Goal: Task Accomplishment & Management: Use online tool/utility

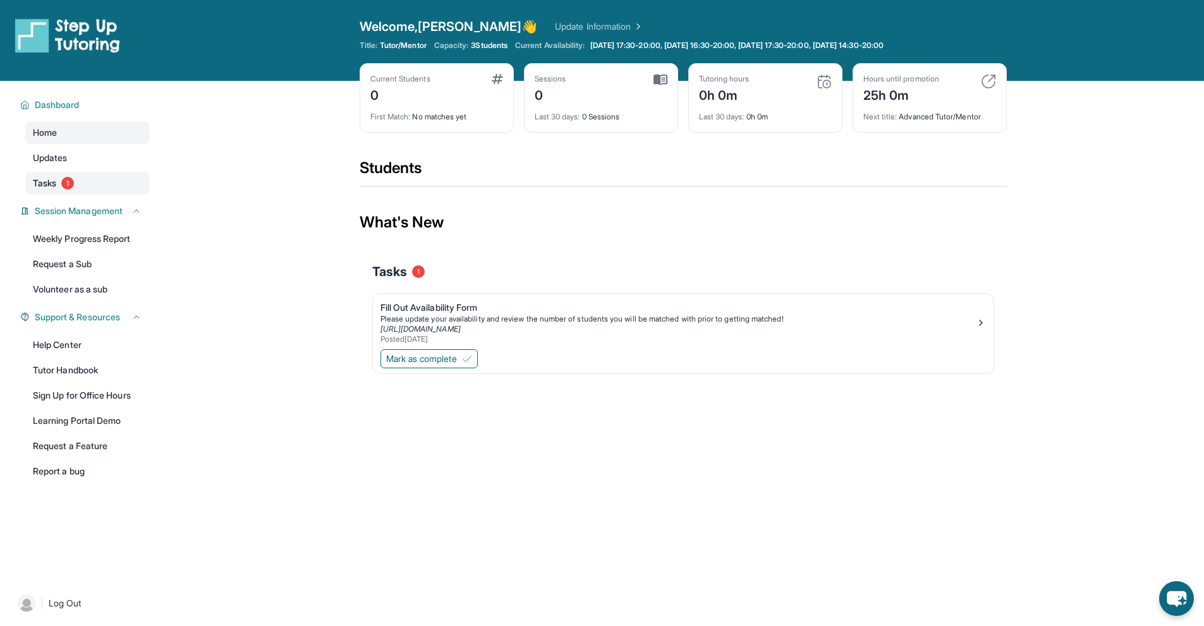
click at [55, 183] on span "Tasks" at bounding box center [44, 183] width 23 height 13
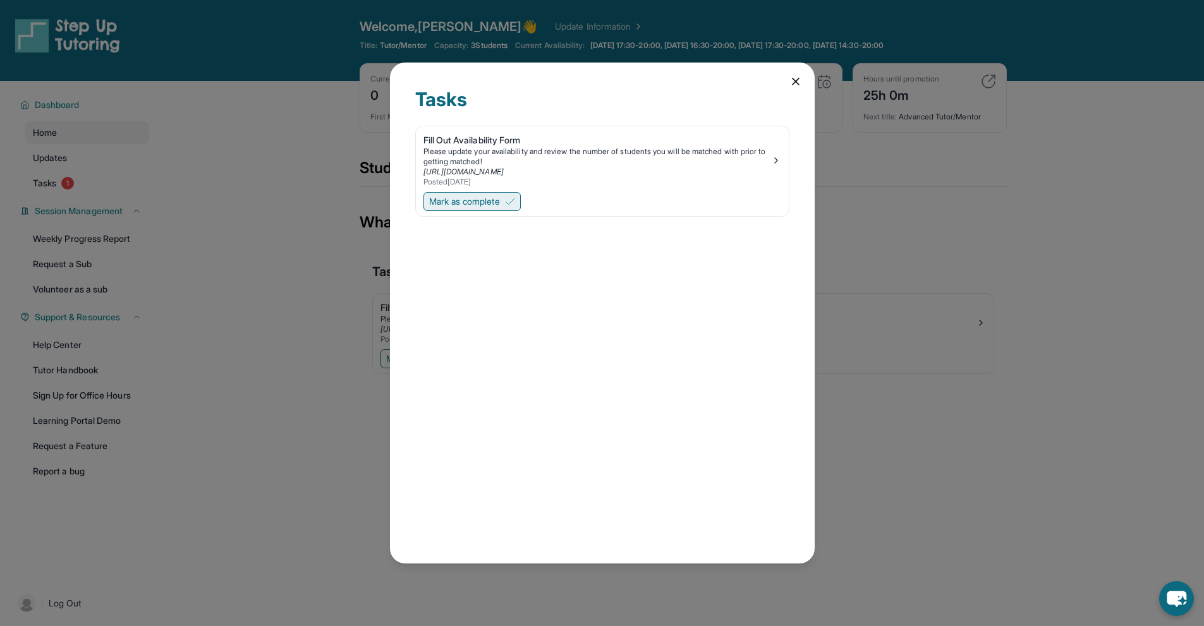
click at [462, 198] on span "Mark as complete" at bounding box center [464, 201] width 71 height 13
